Goal: Navigation & Orientation: Find specific page/section

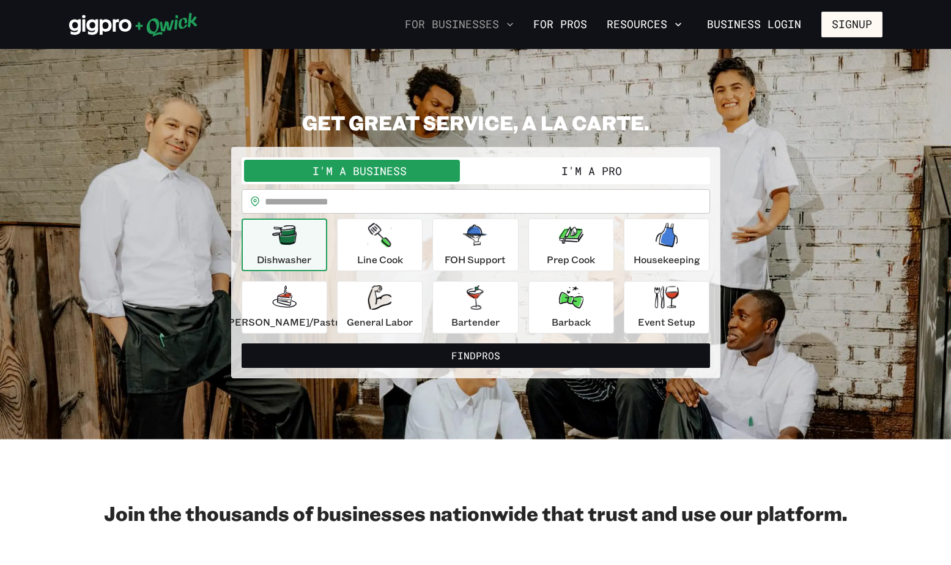
click at [450, 21] on button "For Businesses" at bounding box center [459, 24] width 119 height 21
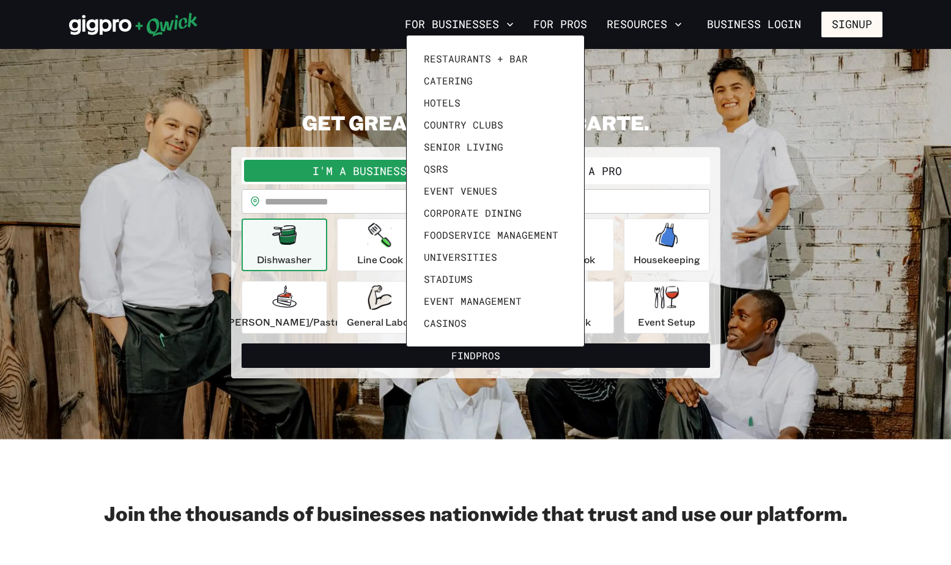
click at [370, 448] on div at bounding box center [475, 282] width 951 height 565
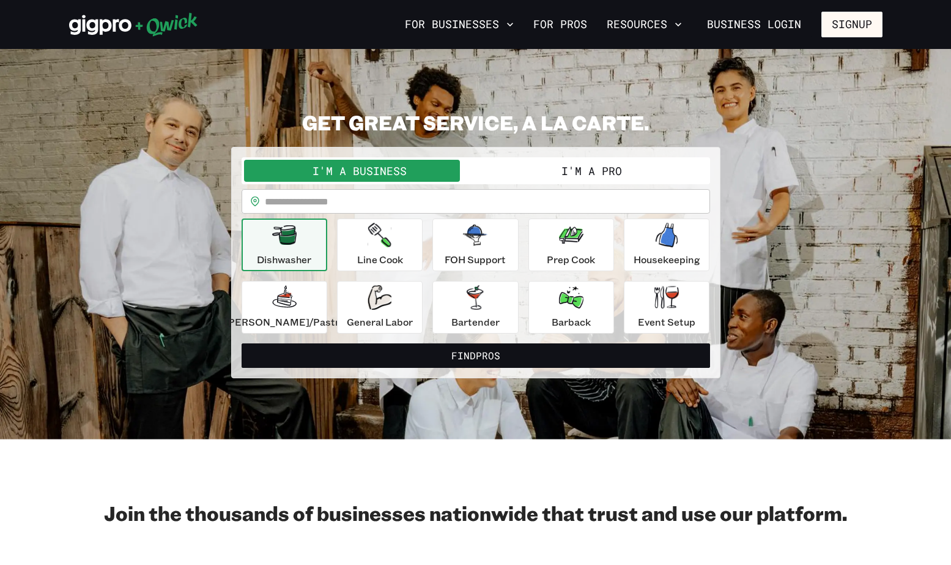
click at [398, 173] on button "I'm a Business" at bounding box center [360, 171] width 232 height 22
click at [562, 21] on link "For Pros" at bounding box center [561, 24] width 64 height 21
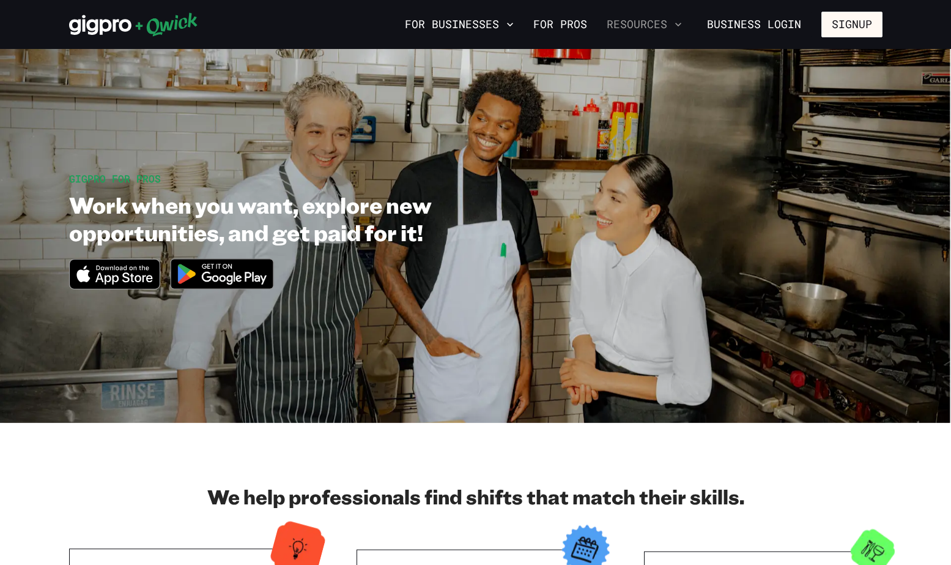
click at [644, 25] on button "Resources" at bounding box center [644, 24] width 85 height 21
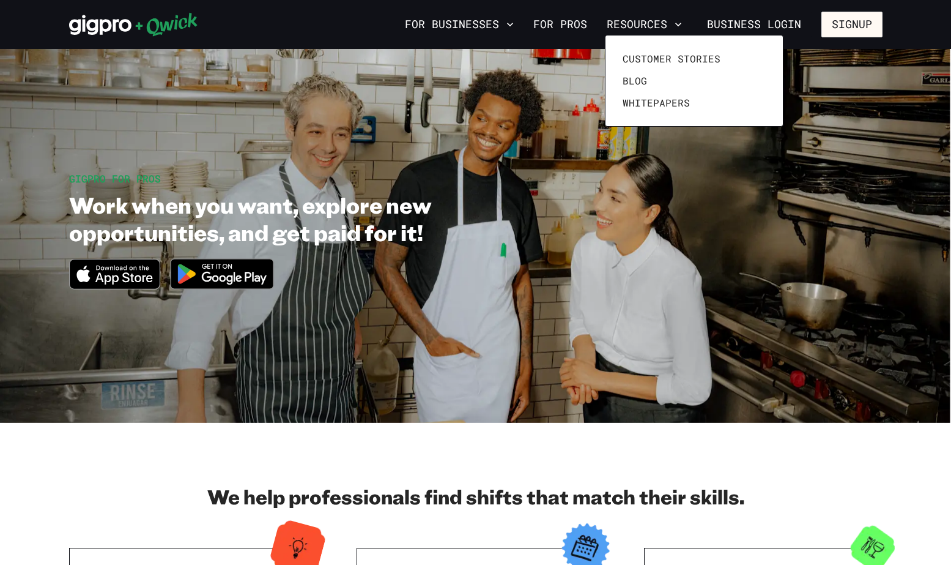
click at [790, 24] on div at bounding box center [475, 282] width 951 height 565
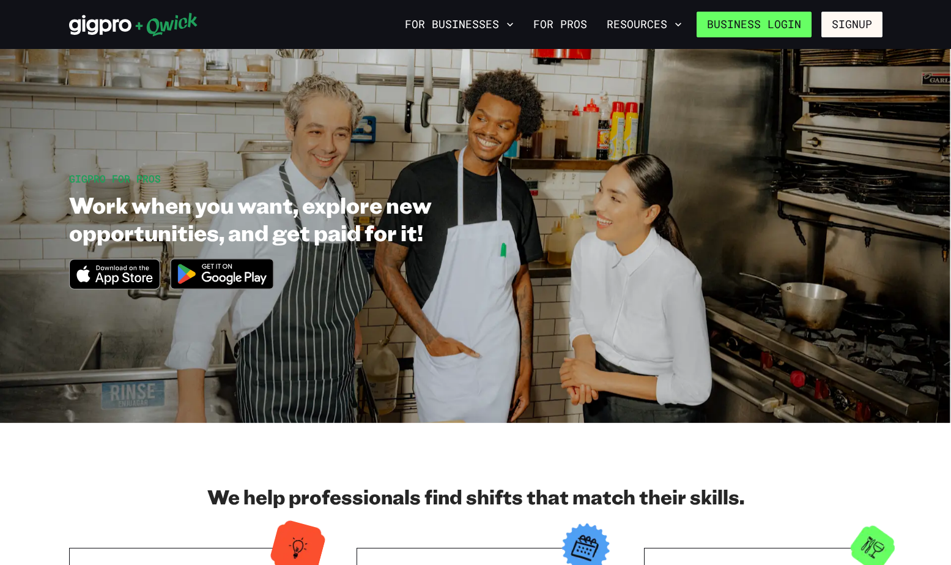
click at [790, 25] on link "Business Login" at bounding box center [754, 25] width 115 height 26
